Goal: Task Accomplishment & Management: Complete application form

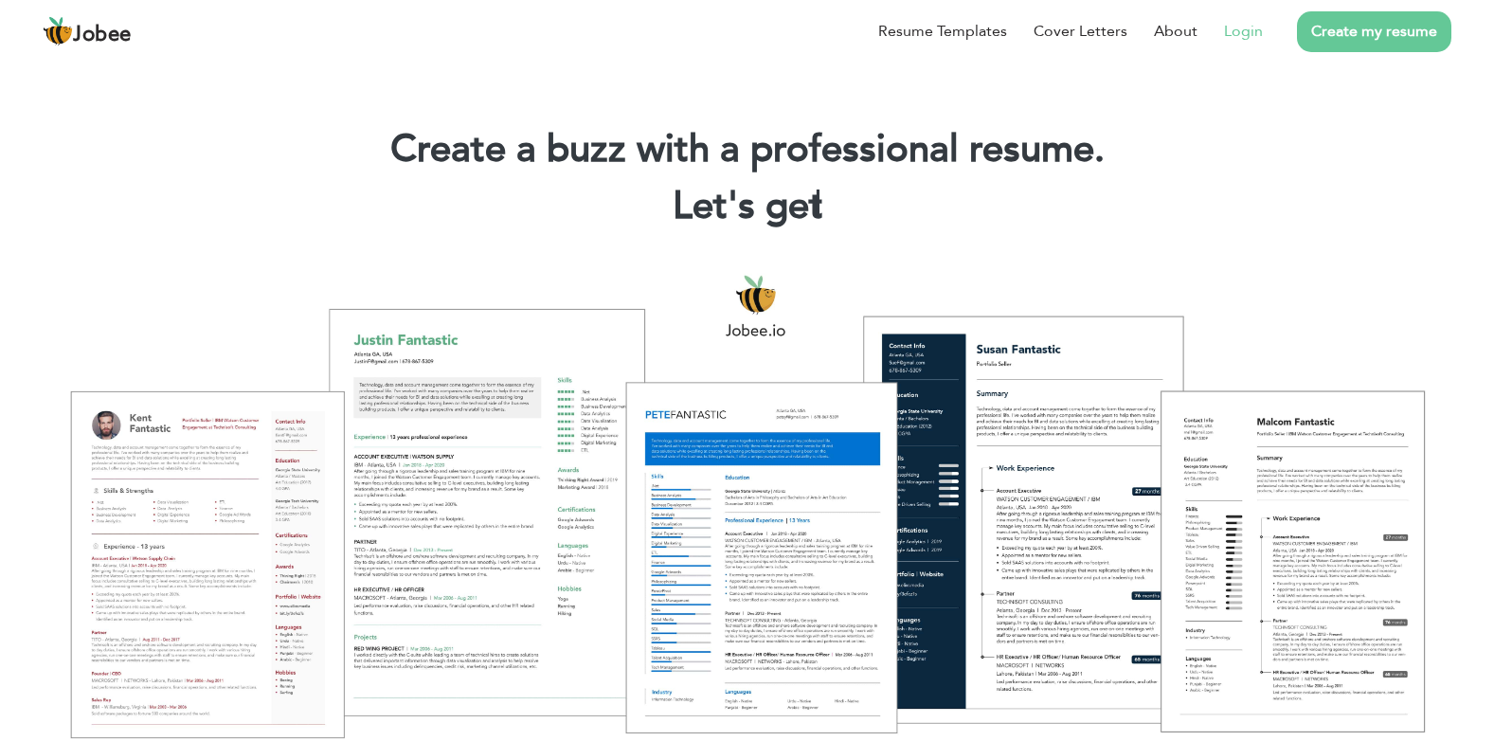
click at [1252, 42] on link "Login" at bounding box center [1243, 31] width 39 height 23
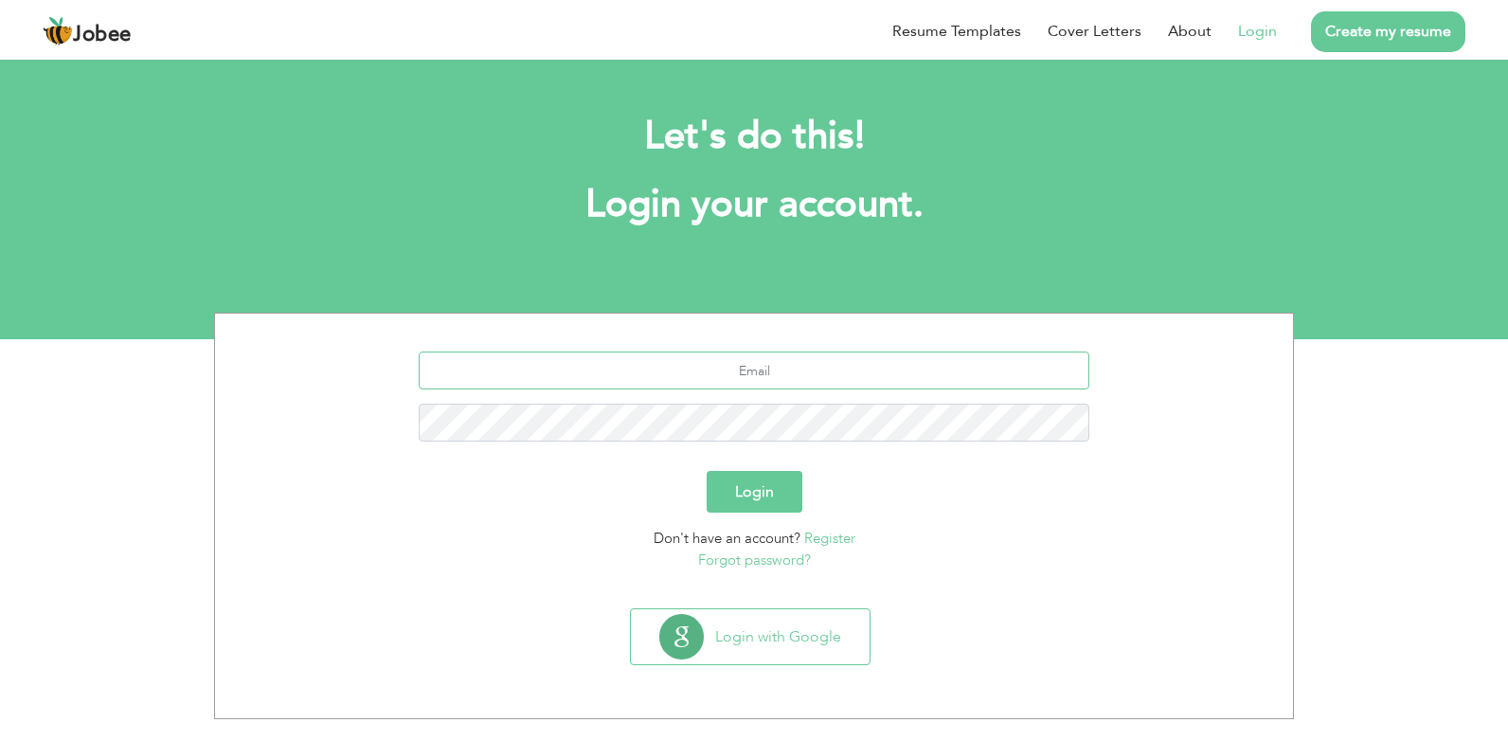
click at [714, 385] on input "text" at bounding box center [755, 371] width 672 height 38
click at [1026, 521] on form "Login Don't have an account? Register Forgot password?" at bounding box center [754, 461] width 1050 height 219
click at [829, 536] on link "Register" at bounding box center [829, 538] width 51 height 19
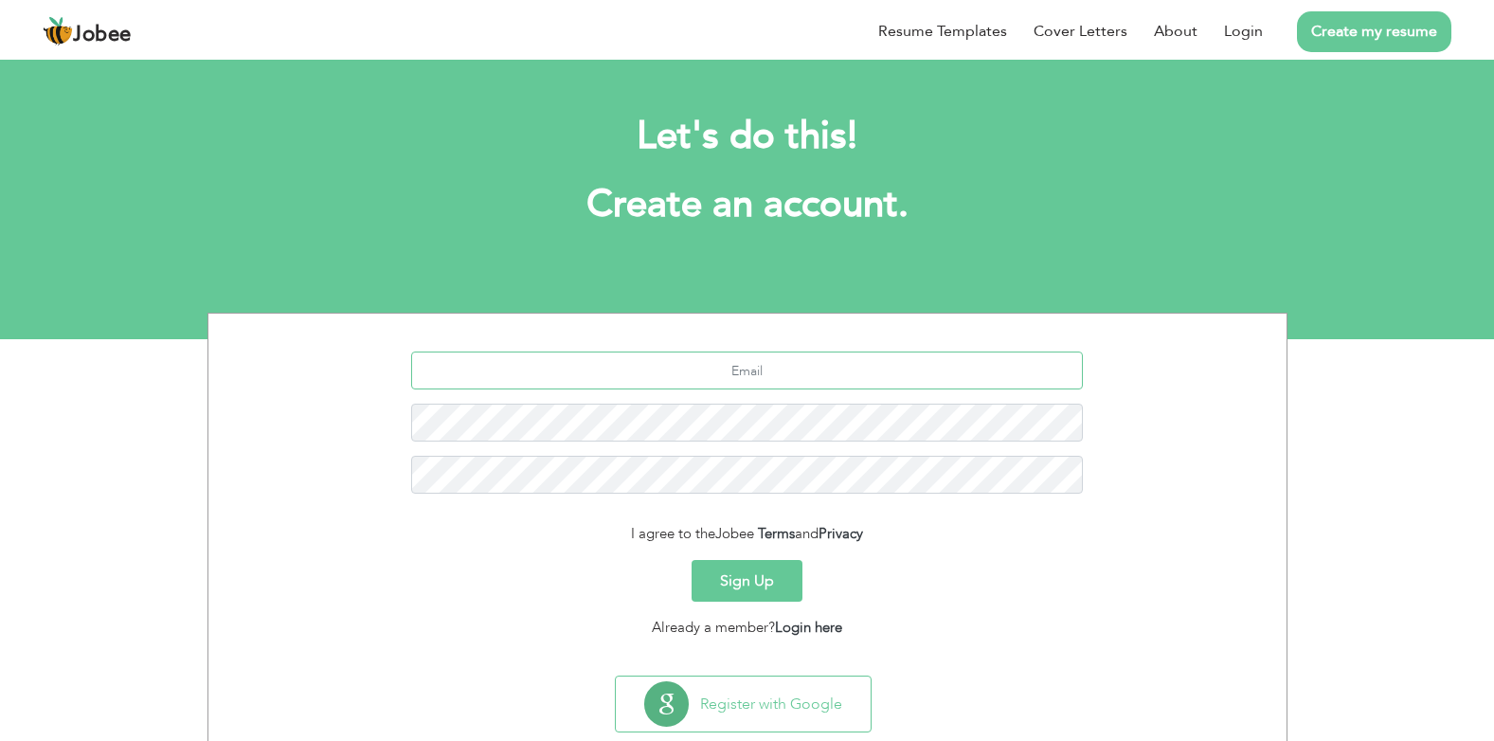
click at [734, 377] on input "text" at bounding box center [747, 371] width 672 height 38
type input "[EMAIL_ADDRESS][DOMAIN_NAME]"
click at [692, 560] on button "Sign Up" at bounding box center [747, 581] width 111 height 42
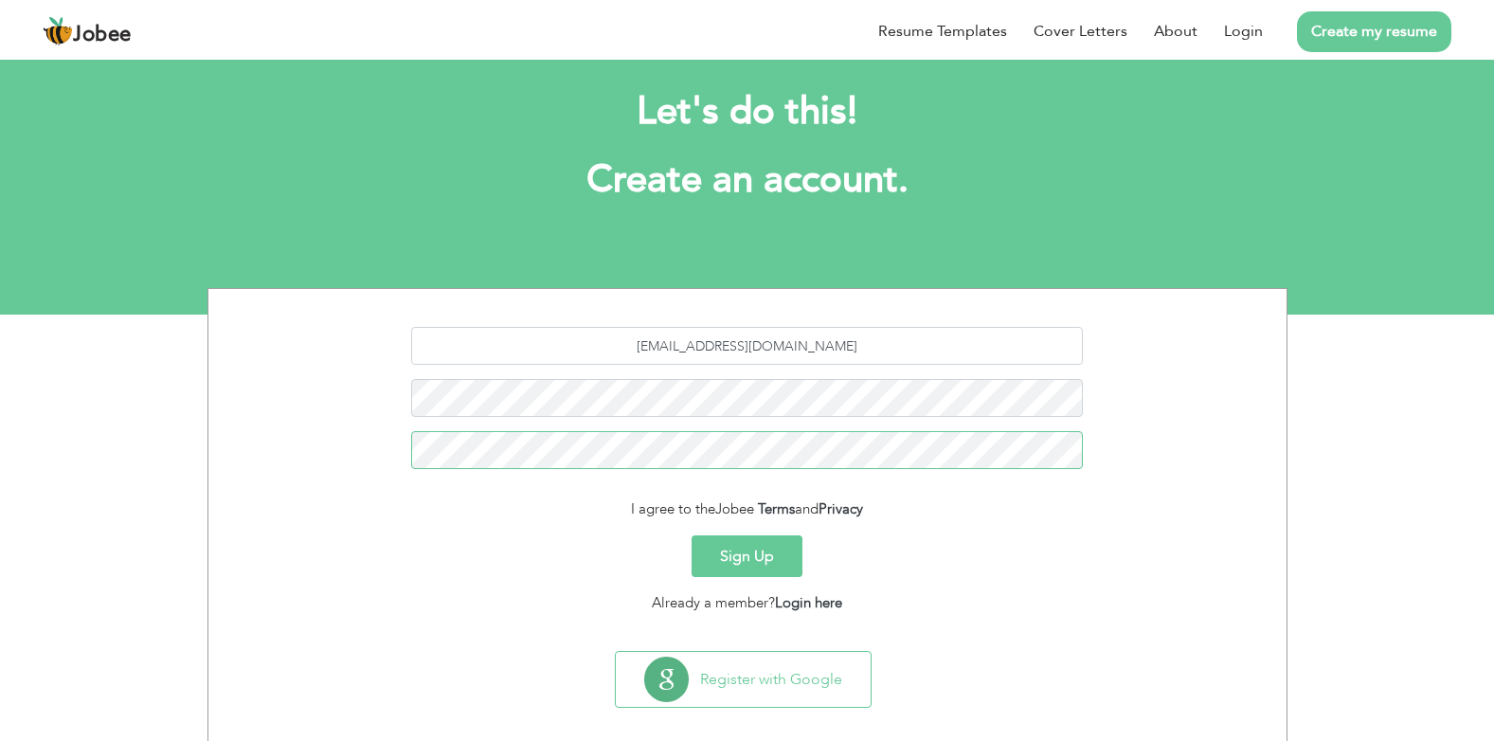
scroll to position [45, 0]
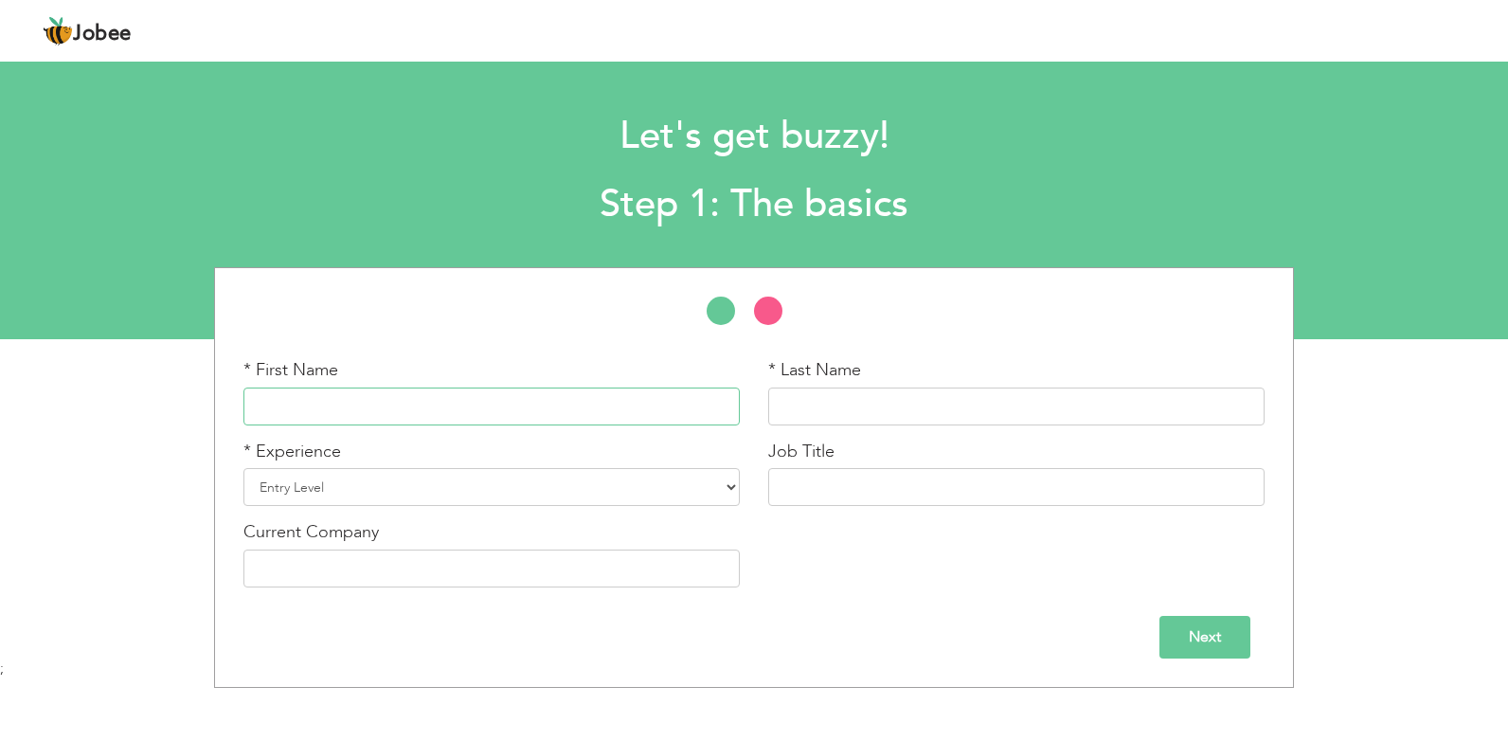
click at [460, 396] on input "text" at bounding box center [492, 407] width 497 height 38
type input "Kamran"
type input "Khan"
select select "7"
paste input "ng Executive Officer"
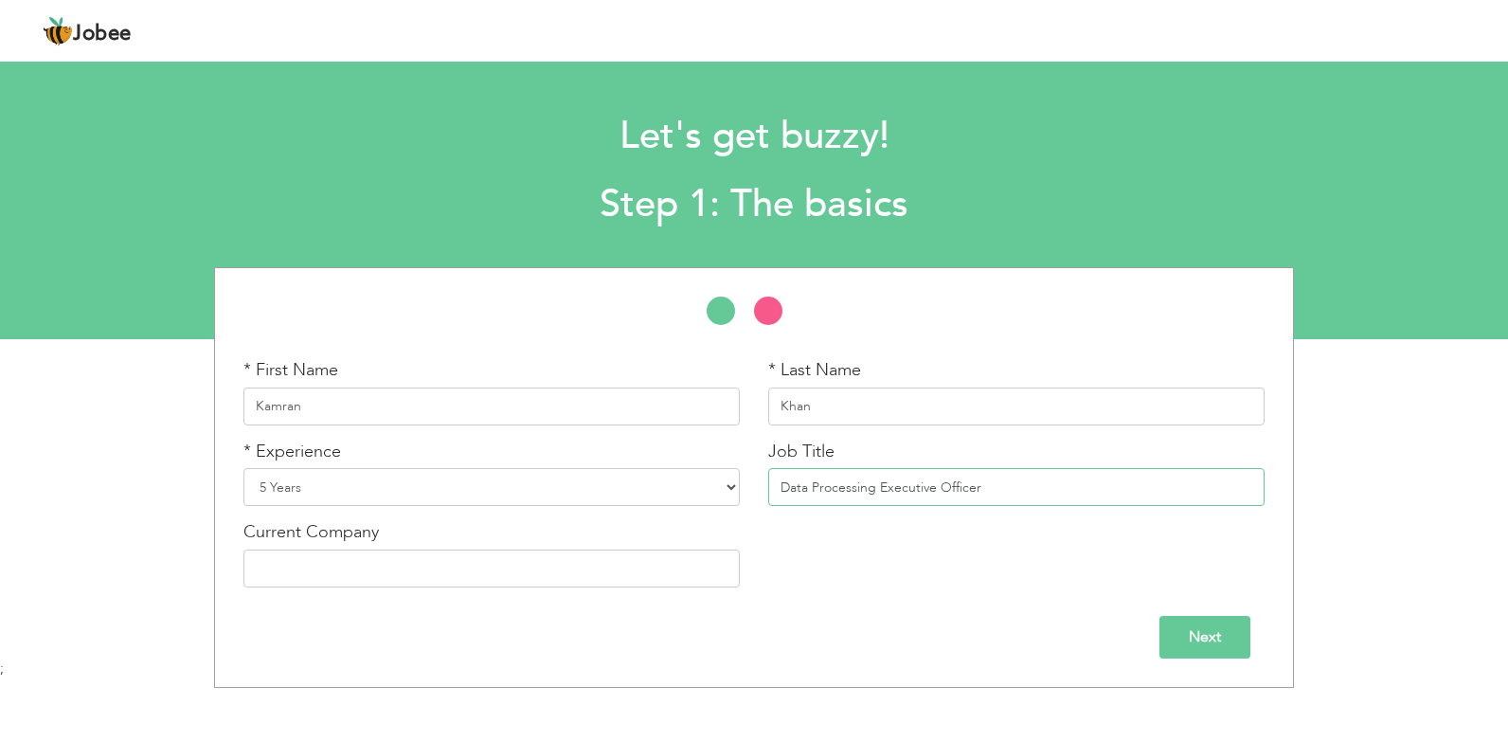
type input "Data Processing Executive Officer"
click at [487, 566] on input "text" at bounding box center [492, 569] width 497 height 38
paste input "System Limited"
type input "System Limited"
click at [838, 550] on div "* First Name Kamran * Last Name Khan * Experience Entry Level Less than 1 Year …" at bounding box center [754, 480] width 1050 height 244
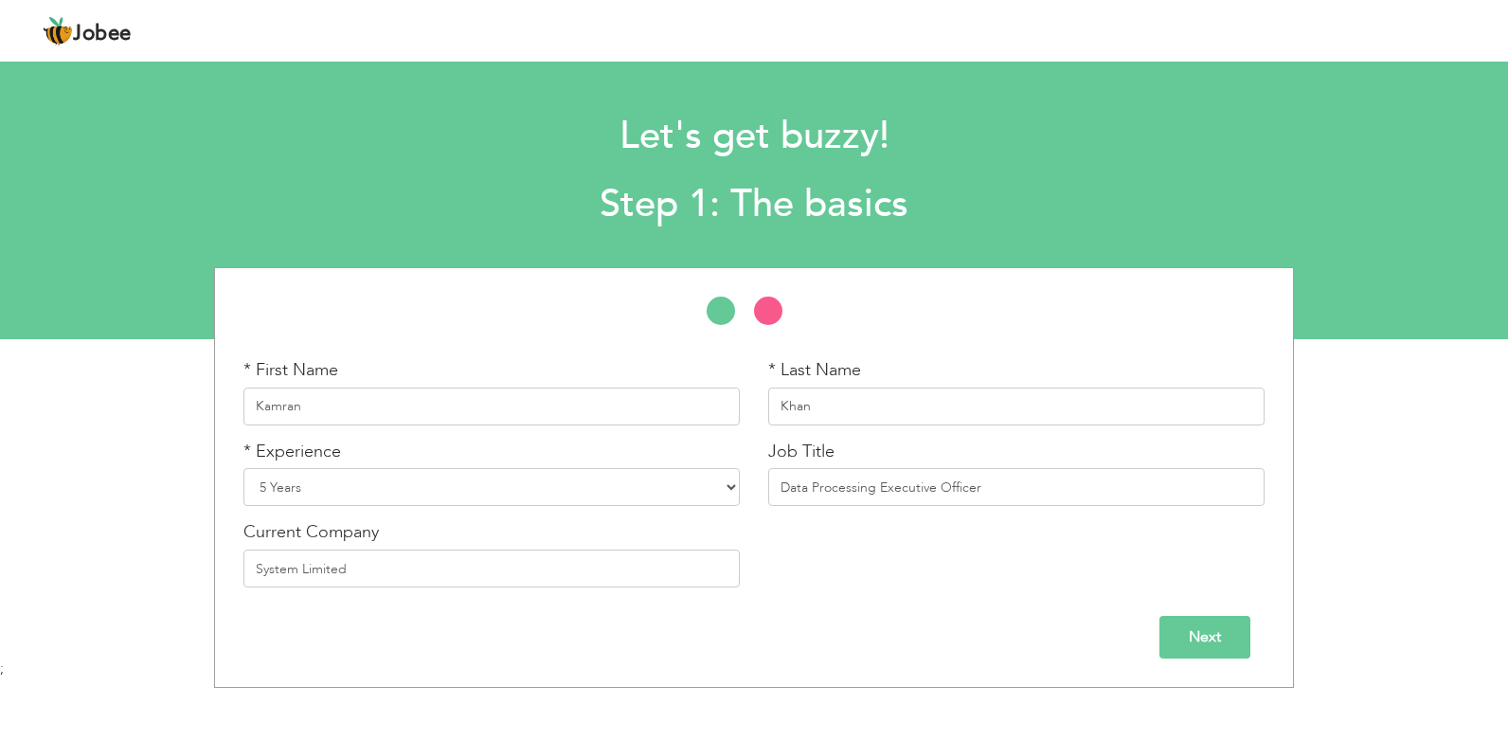
click at [1098, 545] on div "* First Name Kamran * Last Name Khan * Experience Entry Level Less than 1 Year …" at bounding box center [754, 480] width 1050 height 244
click at [1204, 630] on input "Next" at bounding box center [1205, 637] width 91 height 43
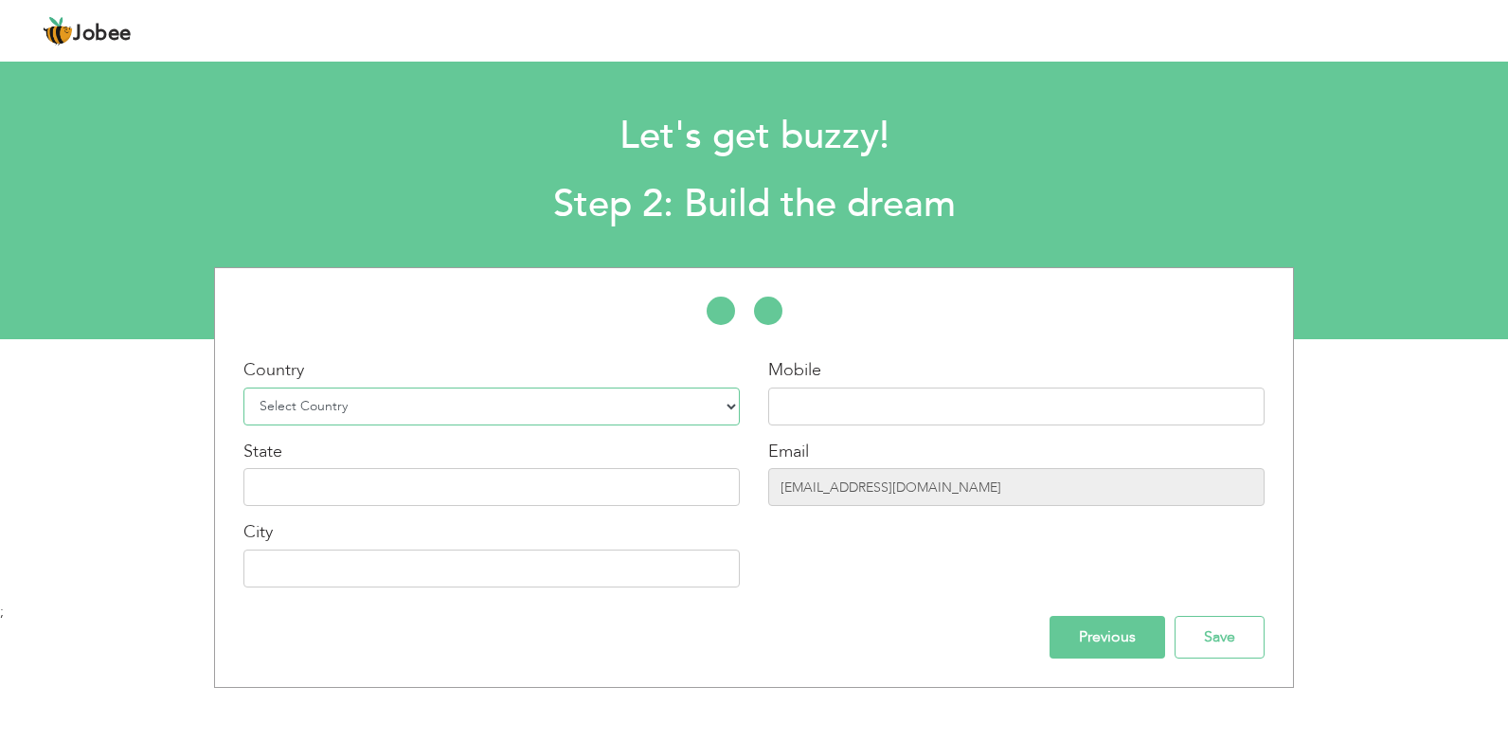
click at [479, 410] on select "Select Country Afghanistan Albania Algeria American Samoa Andorra Angola Anguil…" at bounding box center [492, 407] width 497 height 38
select select "166"
click at [244, 388] on select "Select Country Afghanistan Albania Algeria American Samoa Andorra Angola Anguil…" at bounding box center [492, 407] width 497 height 38
click at [841, 410] on input "text" at bounding box center [1016, 407] width 497 height 38
paste input "+92 336 3235034"
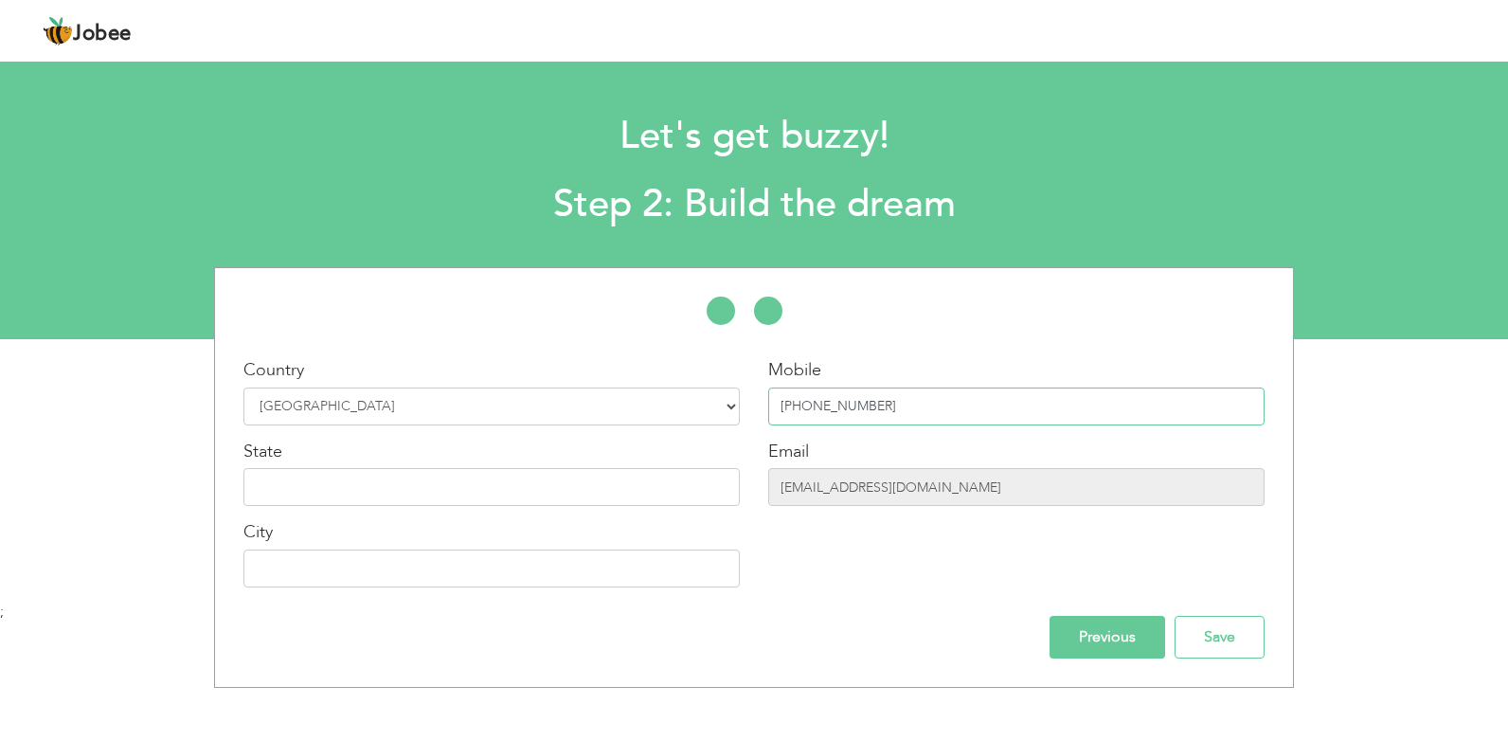
type input "+92 336 3235034"
click at [655, 484] on input "text" at bounding box center [492, 487] width 497 height 38
type input "Sindh"
type input "[GEOGRAPHIC_DATA]"
click at [1222, 641] on input "Save" at bounding box center [1220, 637] width 90 height 43
